Goal: Register for event/course

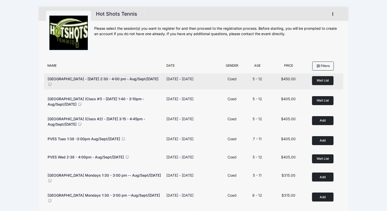
click at [325, 81] on span "Wait List" at bounding box center [323, 80] width 12 height 4
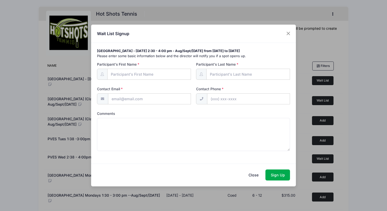
click at [163, 79] on input "Participant's First Name" at bounding box center [149, 74] width 84 height 11
type input "Maisie"
type input "[PERSON_NAME]"
type input "nugent.ryan@gmail.com"
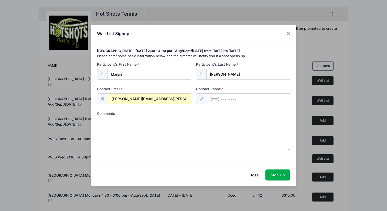
type input "(401) 744-1328"
click at [180, 124] on textarea "Comments" at bounding box center [193, 134] width 193 height 33
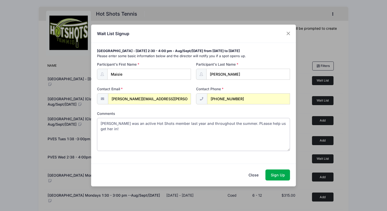
click at [243, 124] on textarea "Maisie was an active Hot Shots member last year and throughout the summer. PLea…" at bounding box center [193, 134] width 193 height 33
type textarea "Maisie was an active Hot Shots member last year and throughout the summer. Plea…"
click at [274, 171] on button "Sign Up" at bounding box center [277, 174] width 25 height 11
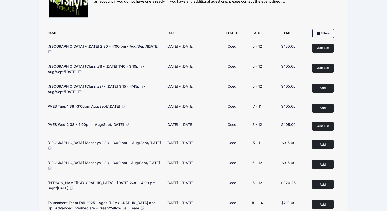
scroll to position [7, 0]
